Goal: Task Accomplishment & Management: Use online tool/utility

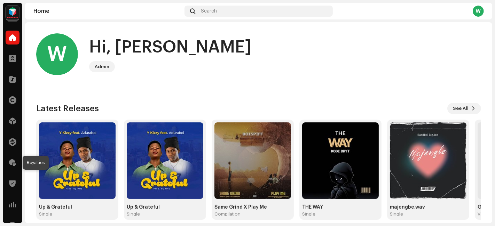
click at [9, 164] on span at bounding box center [12, 163] width 7 height 6
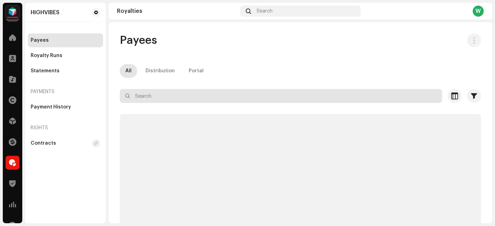
click at [156, 94] on input "text" at bounding box center [281, 96] width 323 height 14
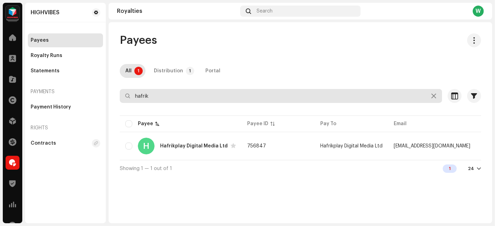
type input "hafrik"
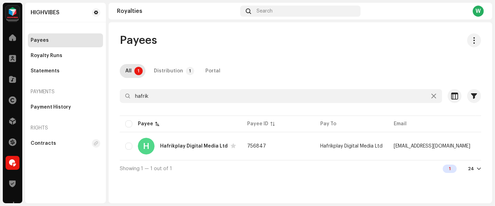
click at [296, 142] on td "756847" at bounding box center [278, 146] width 73 height 25
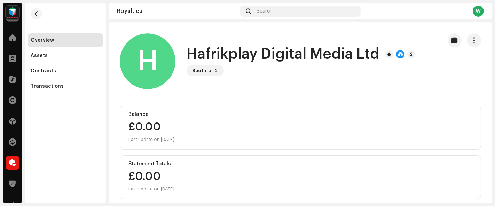
click at [471, 43] on span "button" at bounding box center [474, 41] width 7 height 6
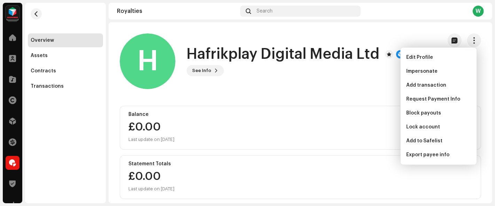
click at [319, 68] on div "See Info" at bounding box center [301, 70] width 229 height 11
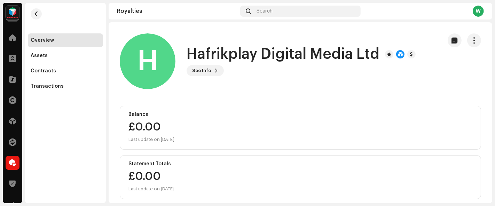
click at [473, 41] on span "button" at bounding box center [474, 41] width 7 height 6
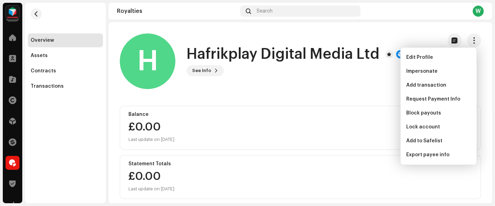
click at [424, 73] on span "Impersonate" at bounding box center [421, 72] width 31 height 6
